Goal: Check status

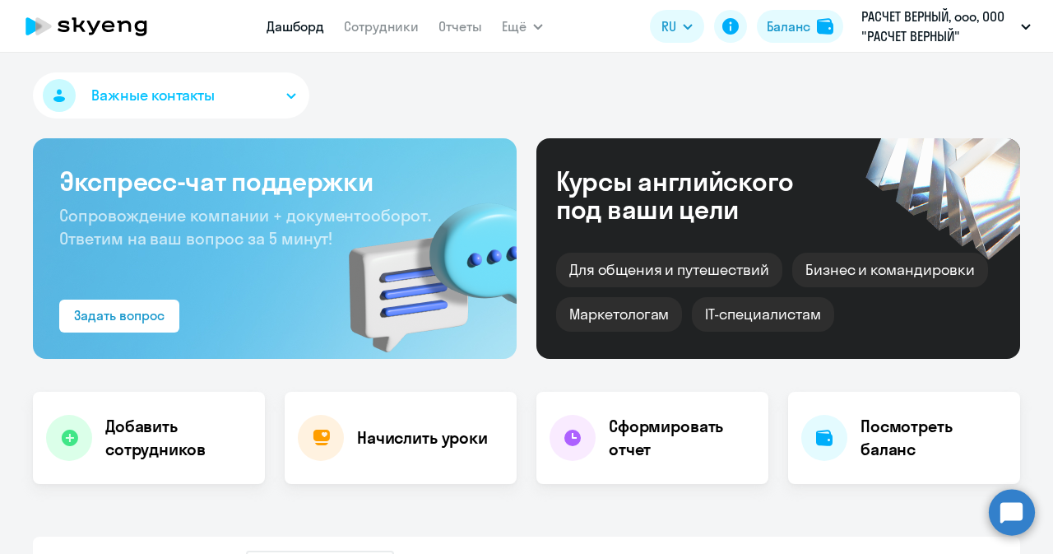
select select "30"
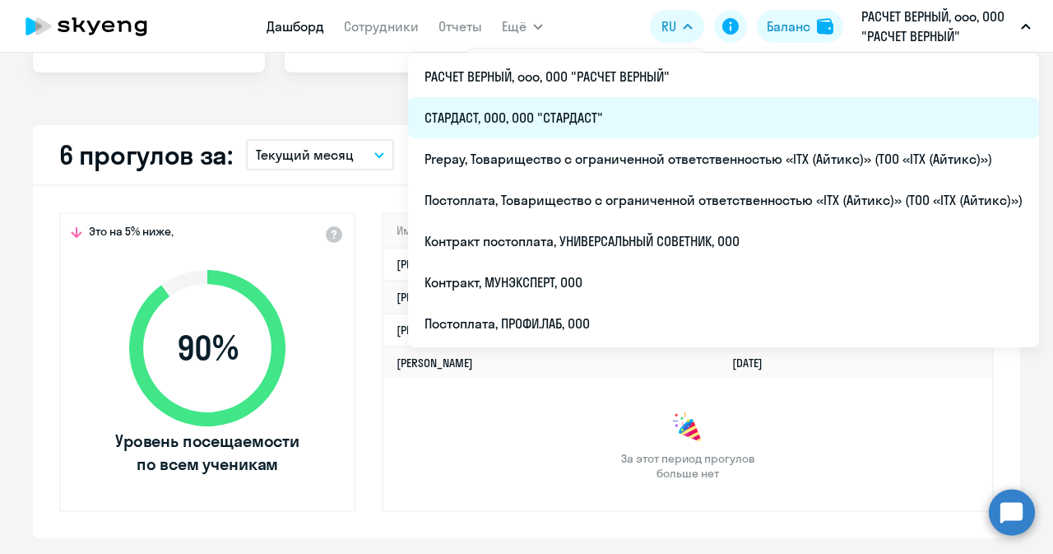
click at [546, 119] on li "СТАРДАСТ, ООО, ООО "СТАРДАСТ"" at bounding box center [723, 117] width 631 height 41
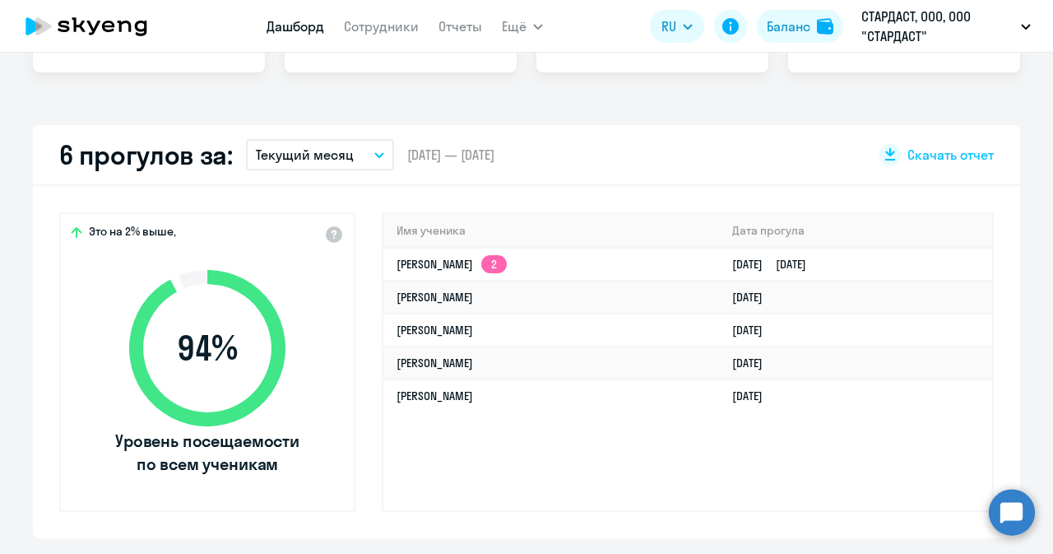
select select "30"
